Goal: Navigation & Orientation: Find specific page/section

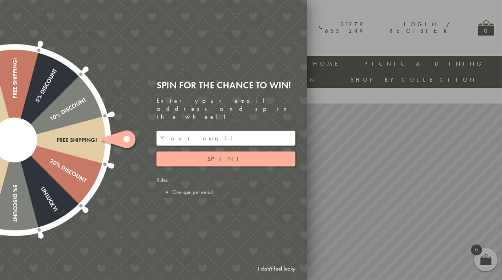
click at [340, 12] on div at bounding box center [251, 140] width 502 height 280
click at [403, 227] on div at bounding box center [251, 140] width 502 height 280
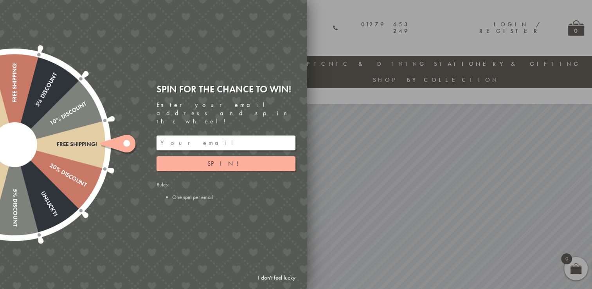
click at [126, 147] on icon at bounding box center [117, 143] width 35 height 18
click at [89, 143] on div "Free shipping!" at bounding box center [56, 144] width 82 height 7
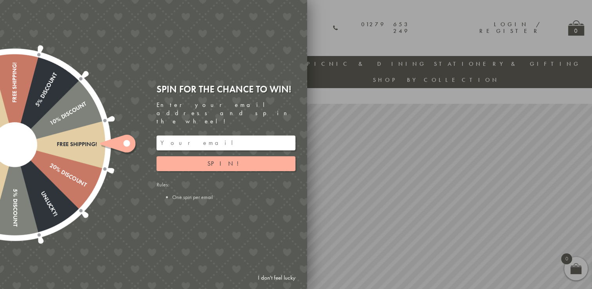
click at [277, 275] on link "I don't feel lucky" at bounding box center [276, 277] width 45 height 14
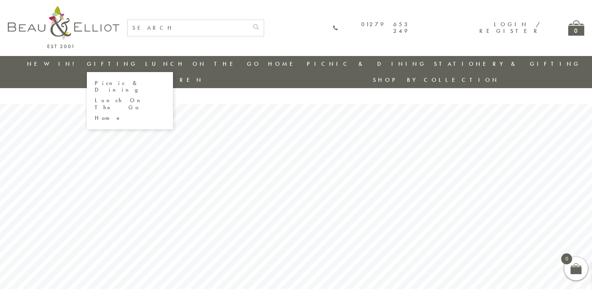
click at [101, 115] on link "Home" at bounding box center [130, 118] width 70 height 7
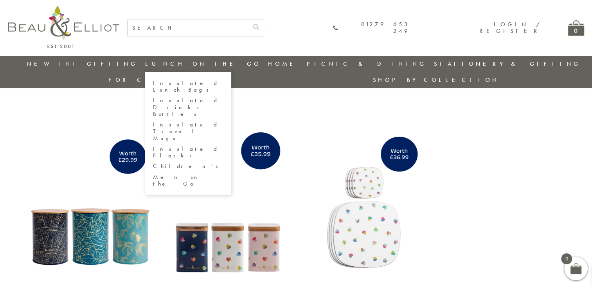
click at [152, 66] on link "Lunch On The Go" at bounding box center [203, 64] width 116 height 8
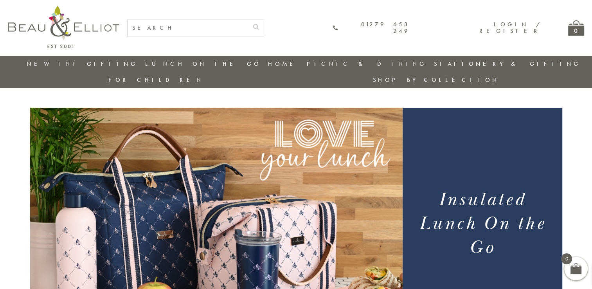
click at [54, 64] on link "New in!" at bounding box center [53, 64] width 52 height 8
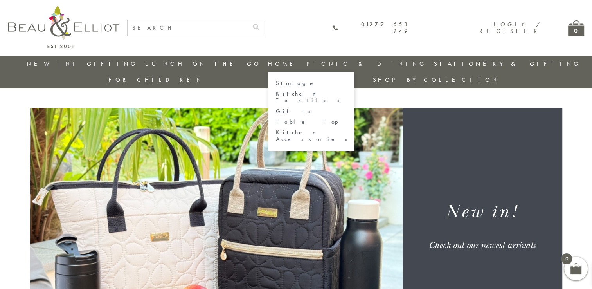
click at [276, 129] on link "Kitchen Accessories" at bounding box center [311, 136] width 70 height 14
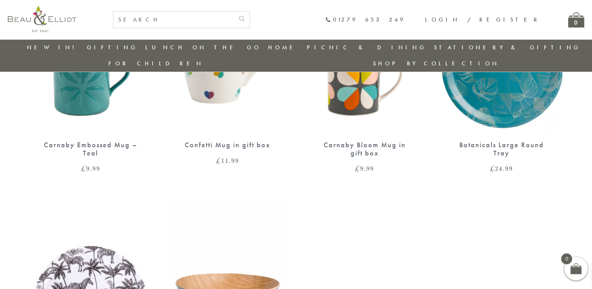
scroll to position [609, 0]
